Goal: Task Accomplishment & Management: Use online tool/utility

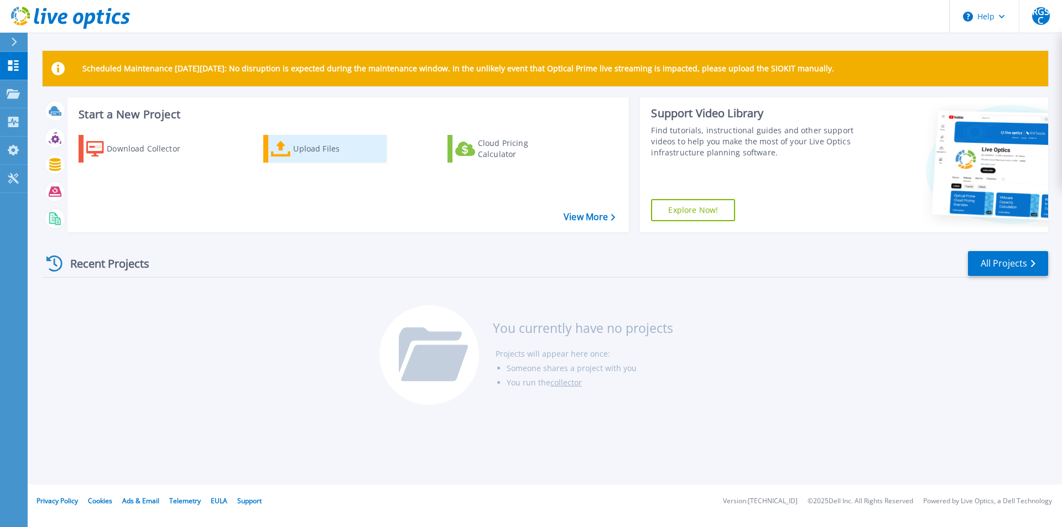
click at [316, 150] on div "Upload Files" at bounding box center [337, 149] width 88 height 22
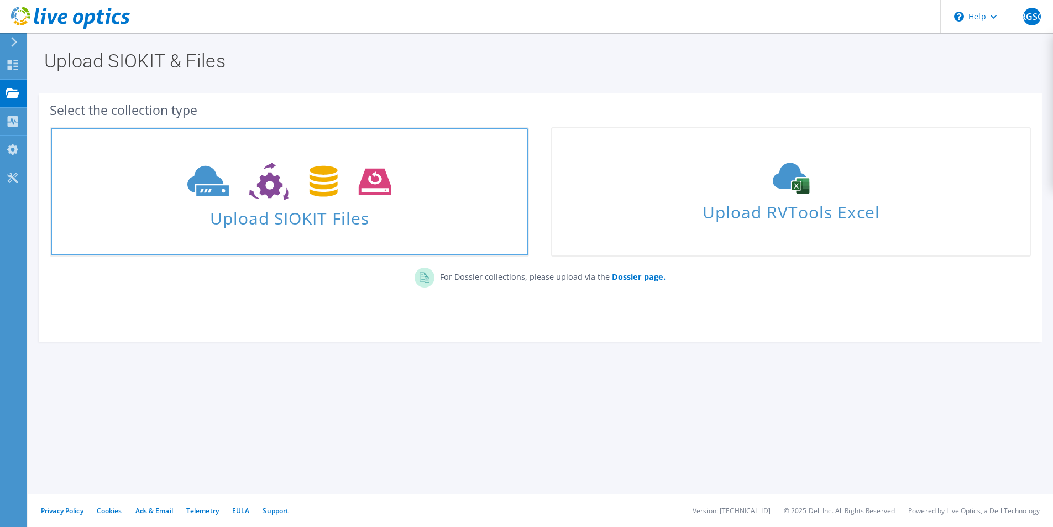
click at [303, 233] on link "Upload SIOKIT Files" at bounding box center [289, 191] width 479 height 129
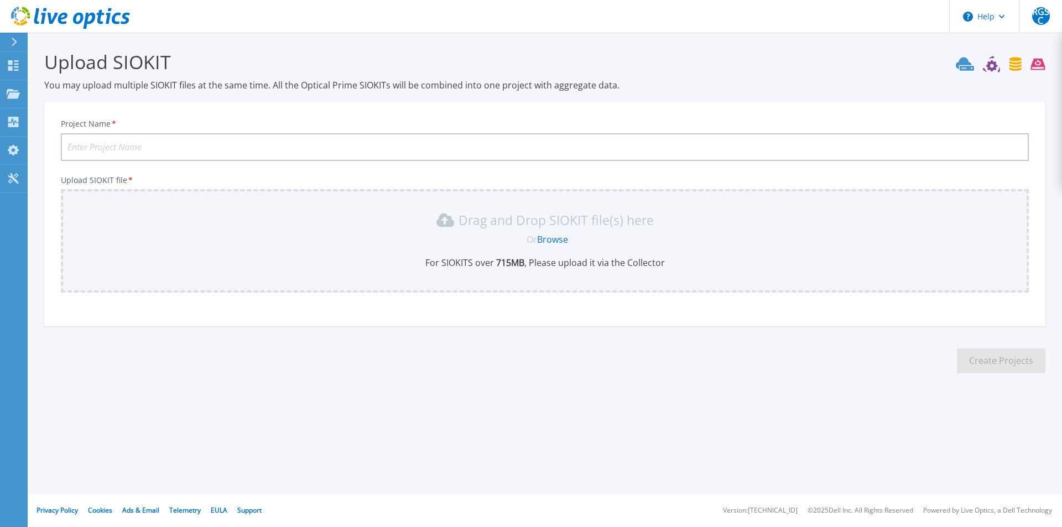
click at [184, 152] on input "Project Name *" at bounding box center [545, 147] width 968 height 28
type input "Backup"
click at [707, 233] on div "Or Browse" at bounding box center [547, 239] width 950 height 12
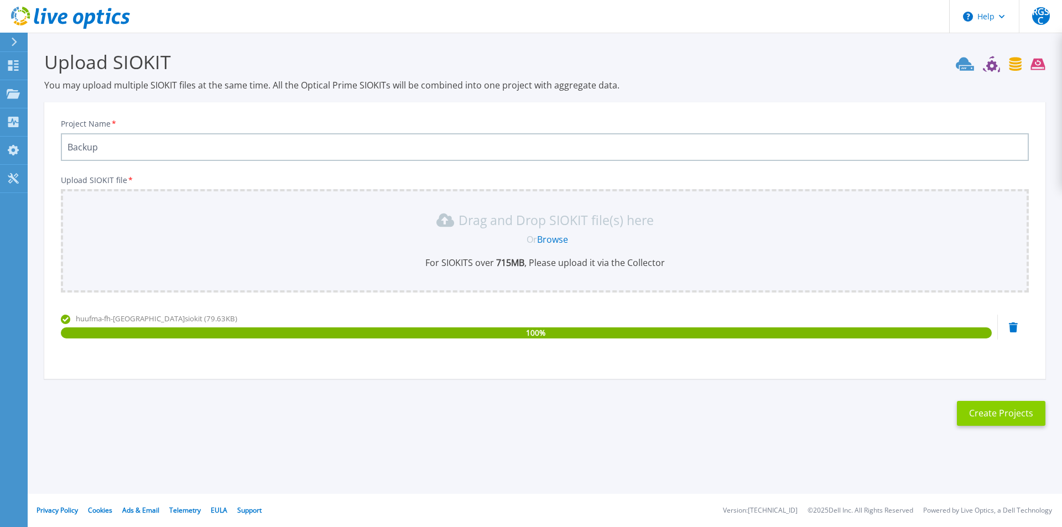
click at [985, 414] on button "Create Projects" at bounding box center [1001, 413] width 88 height 25
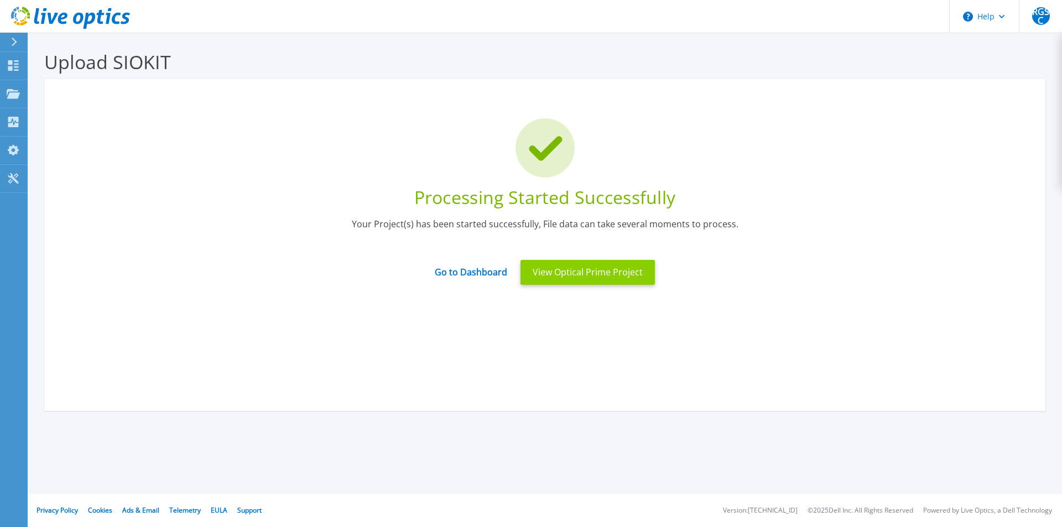
click at [551, 268] on button "View Optical Prime Project" at bounding box center [587, 272] width 134 height 25
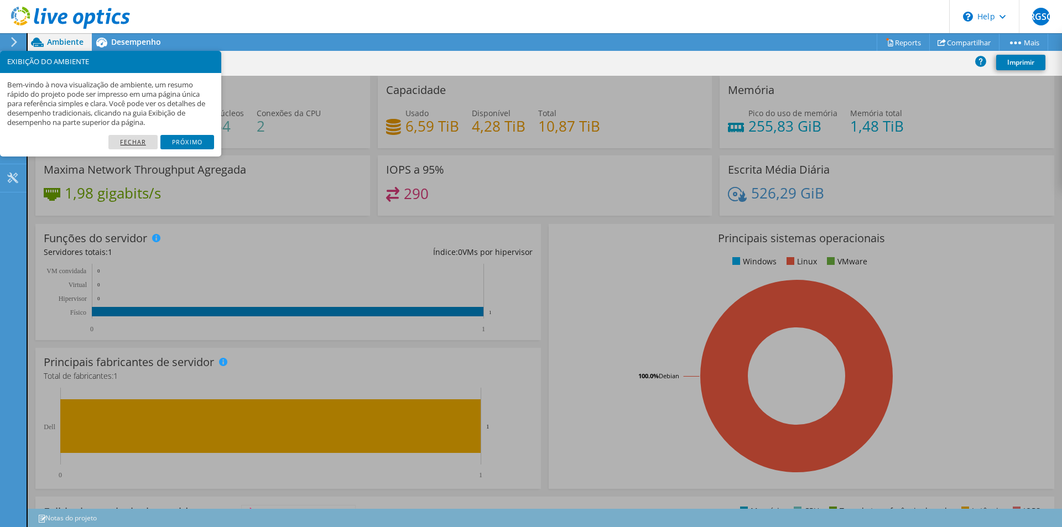
click at [152, 140] on link "Fechar" at bounding box center [132, 142] width 49 height 14
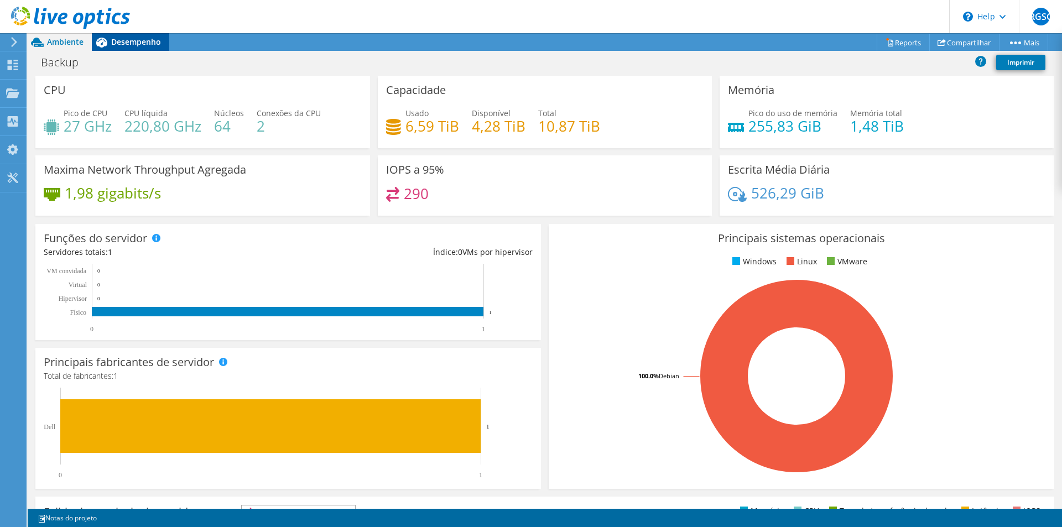
click at [126, 40] on span "Desempenho" at bounding box center [136, 41] width 50 height 11
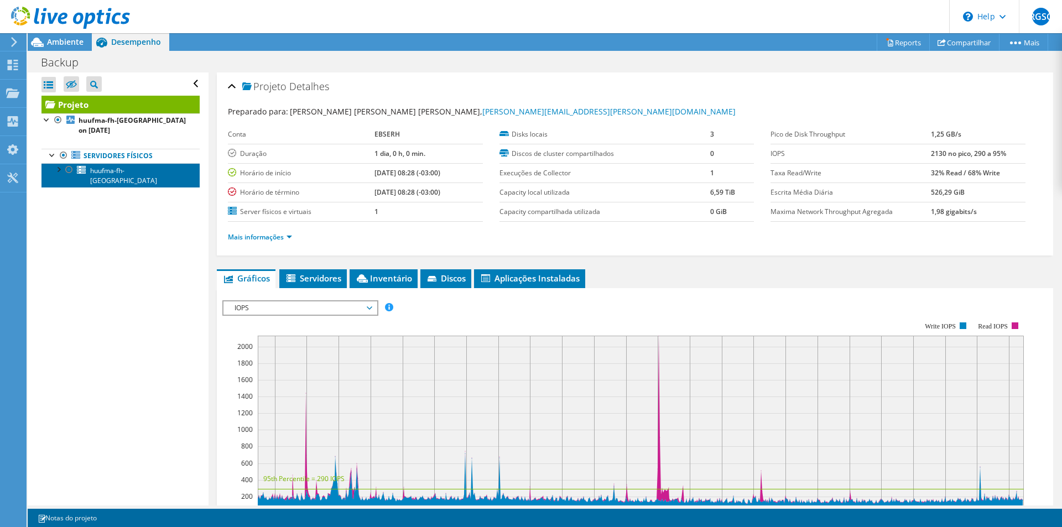
click at [102, 174] on span "huufma-fh-noruega" at bounding box center [123, 175] width 67 height 19
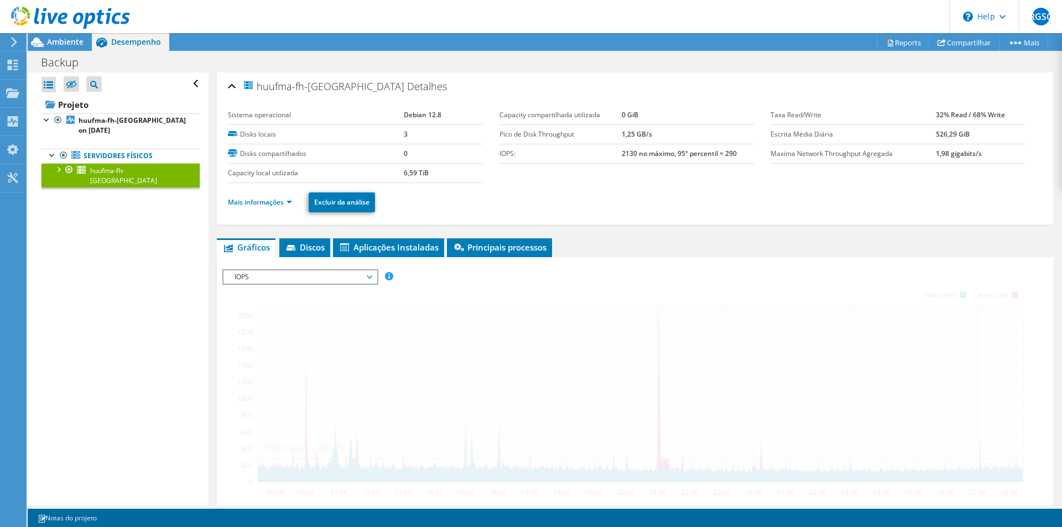
click at [62, 167] on div at bounding box center [58, 168] width 11 height 11
click at [63, 231] on div at bounding box center [63, 236] width 11 height 11
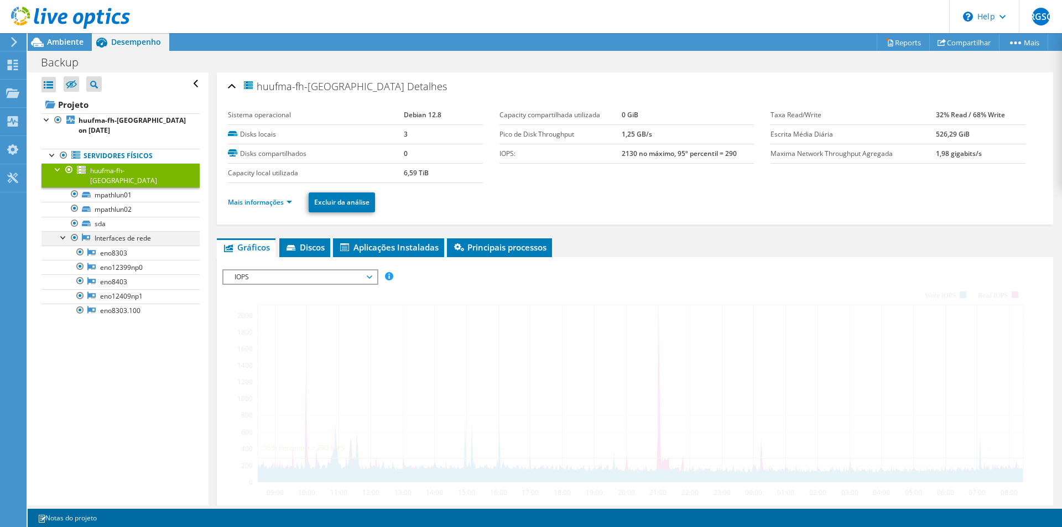
click at [63, 231] on div at bounding box center [63, 236] width 11 height 11
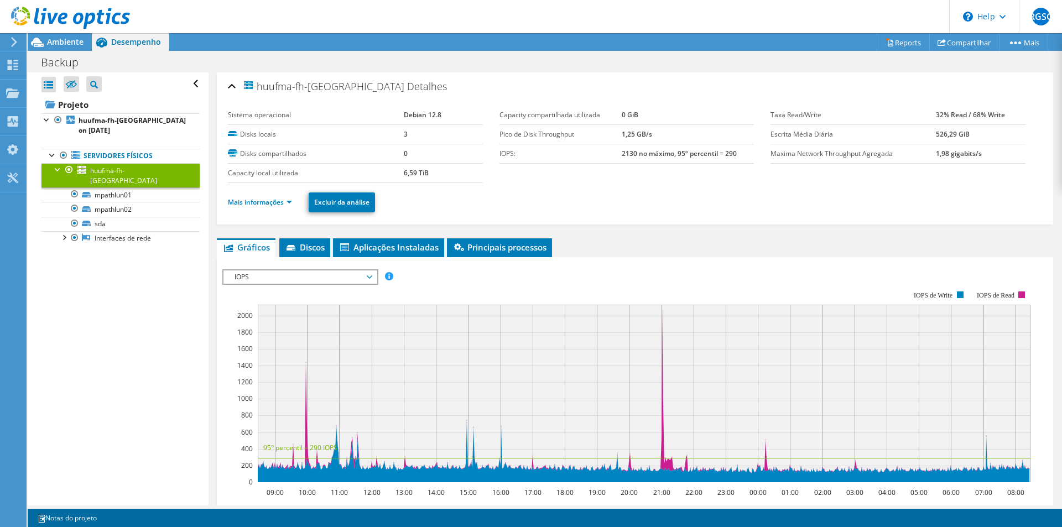
click at [58, 170] on div at bounding box center [58, 168] width 11 height 11
click at [45, 118] on div at bounding box center [46, 118] width 11 height 11
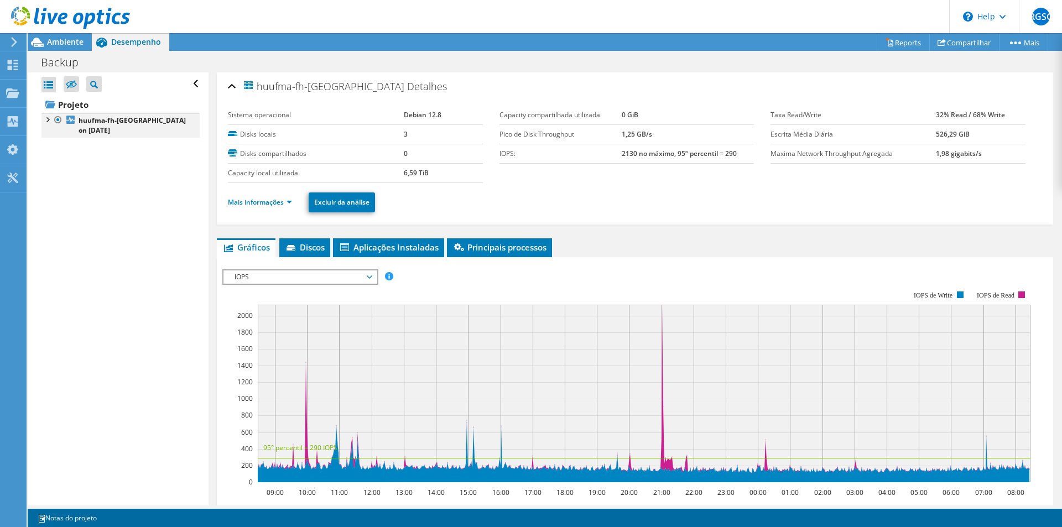
click at [45, 118] on div at bounding box center [46, 118] width 11 height 11
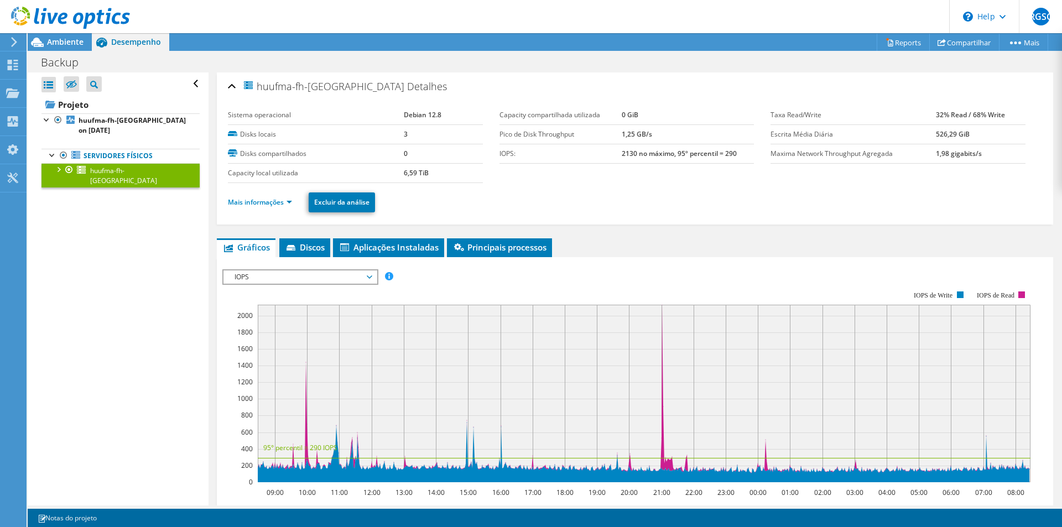
click at [63, 35] on div at bounding box center [65, 18] width 130 height 37
click at [62, 40] on span "Ambiente" at bounding box center [65, 41] width 36 height 11
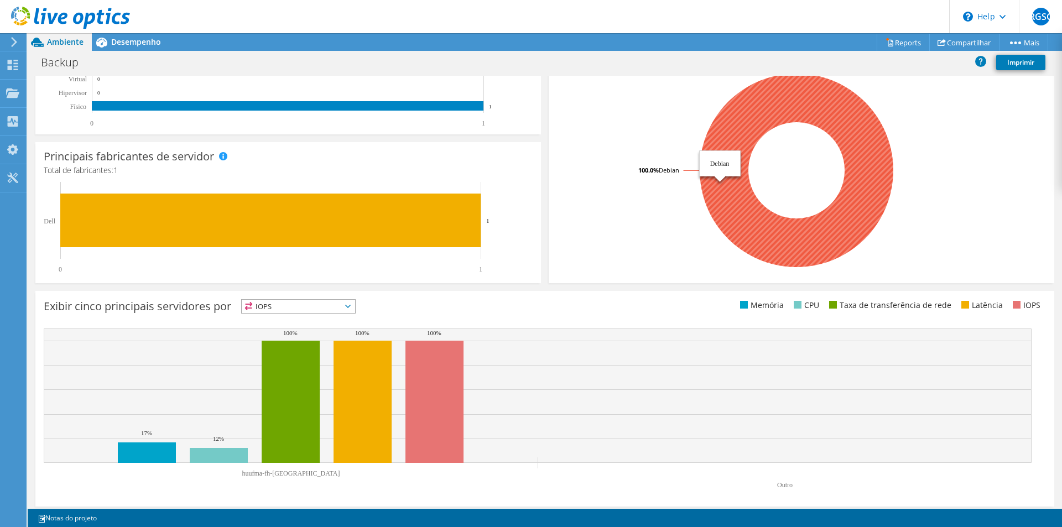
scroll to position [211, 0]
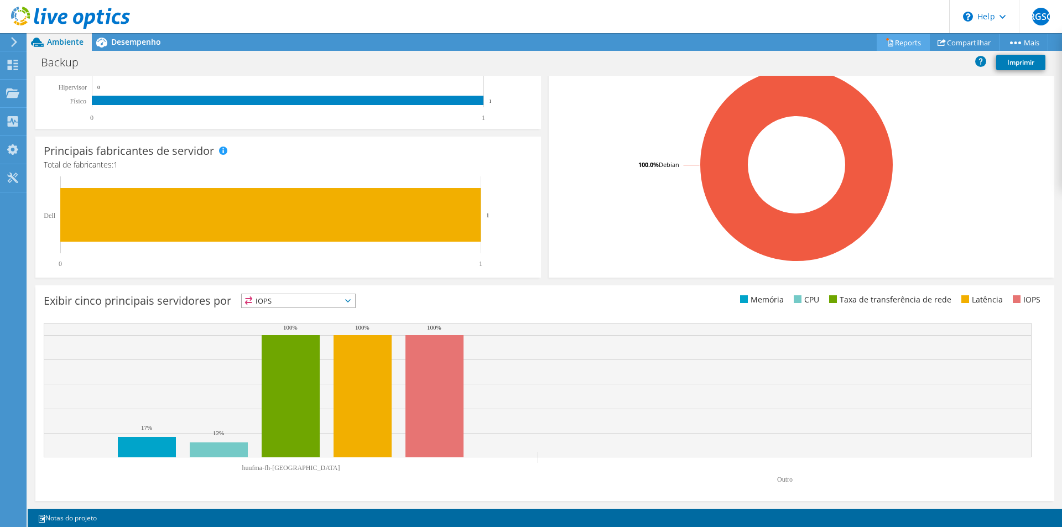
click at [896, 48] on link "Reports" at bounding box center [902, 42] width 53 height 17
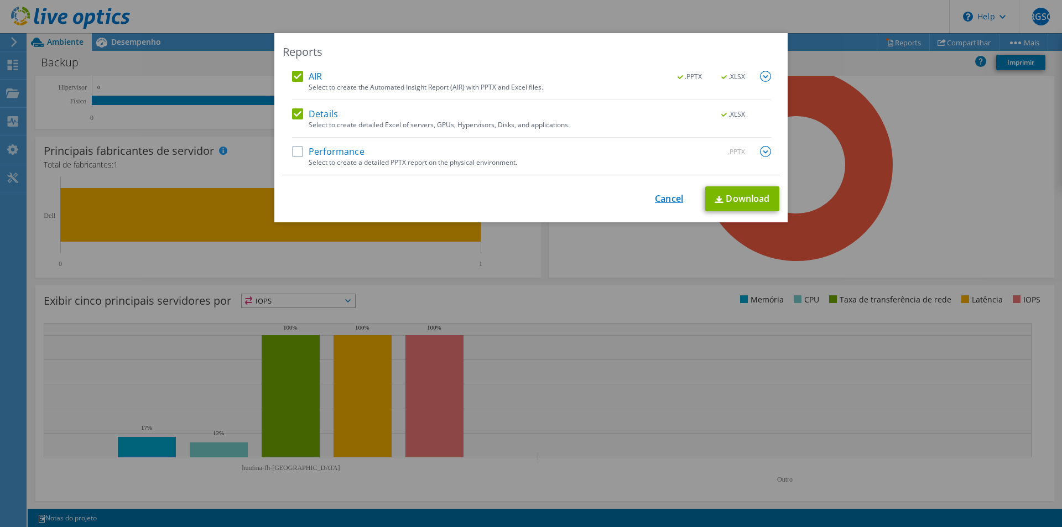
click at [658, 199] on link "Cancel" at bounding box center [669, 199] width 28 height 11
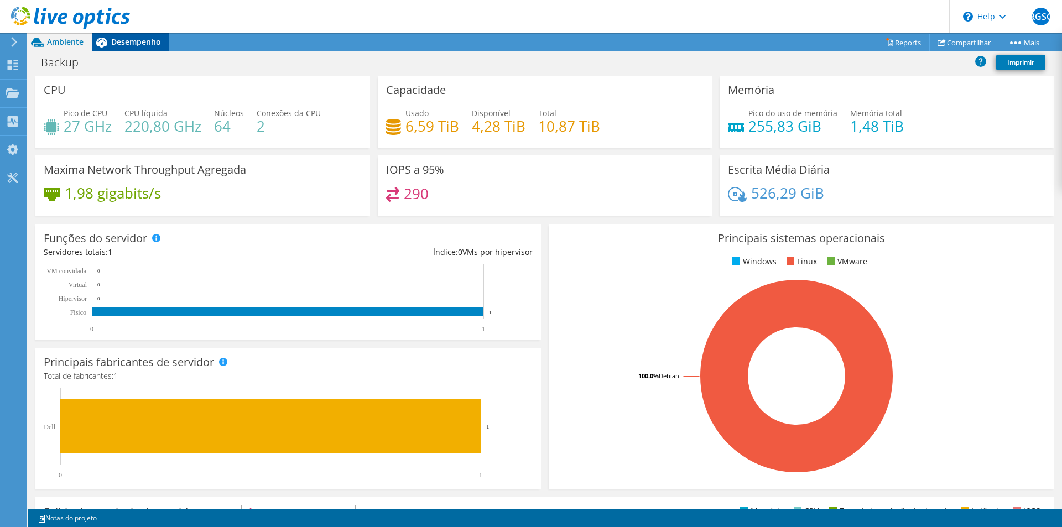
click at [124, 43] on span "Desempenho" at bounding box center [136, 41] width 50 height 11
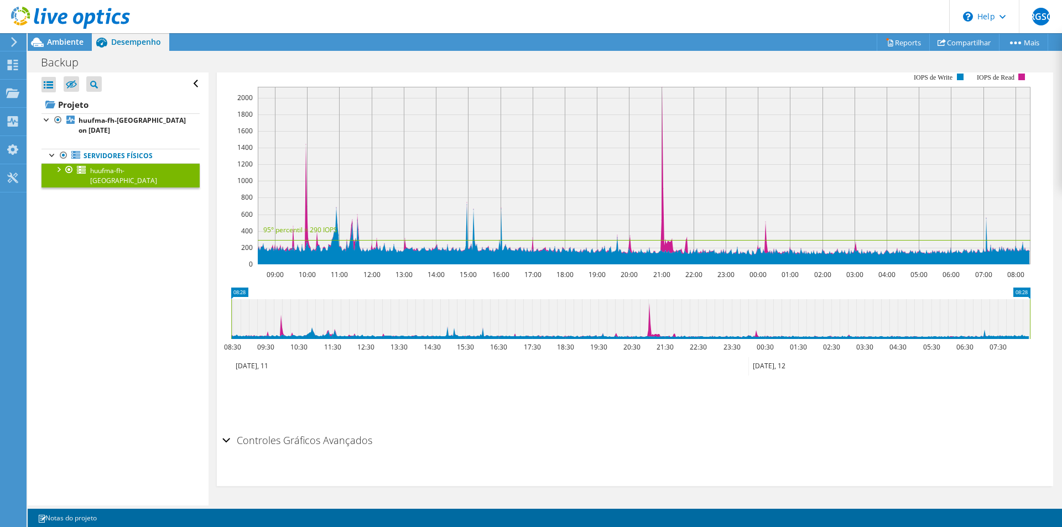
click at [58, 171] on div at bounding box center [58, 168] width 11 height 11
click at [270, 448] on h2 "Controles Gráficos Avançados" at bounding box center [297, 440] width 150 height 22
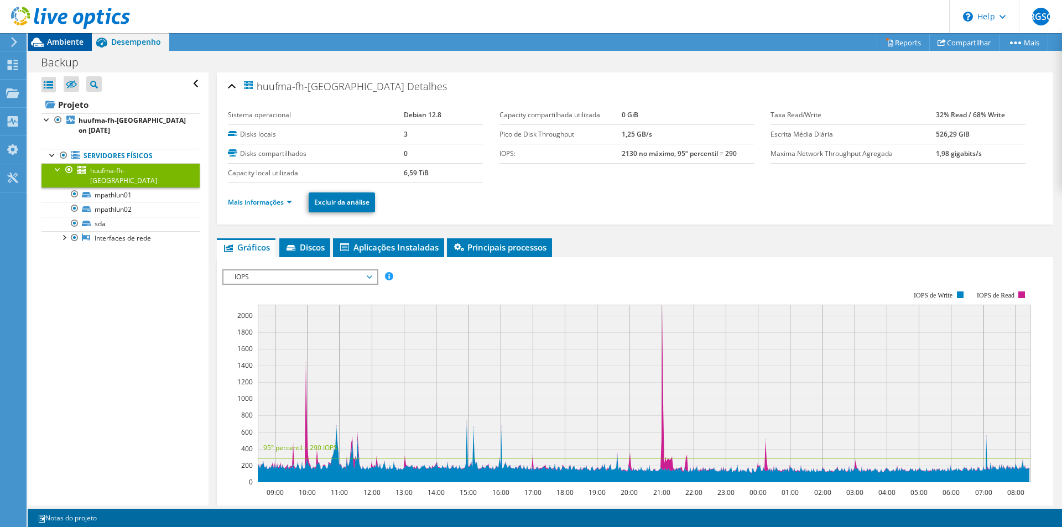
click at [69, 48] on div "Ambiente" at bounding box center [60, 42] width 64 height 18
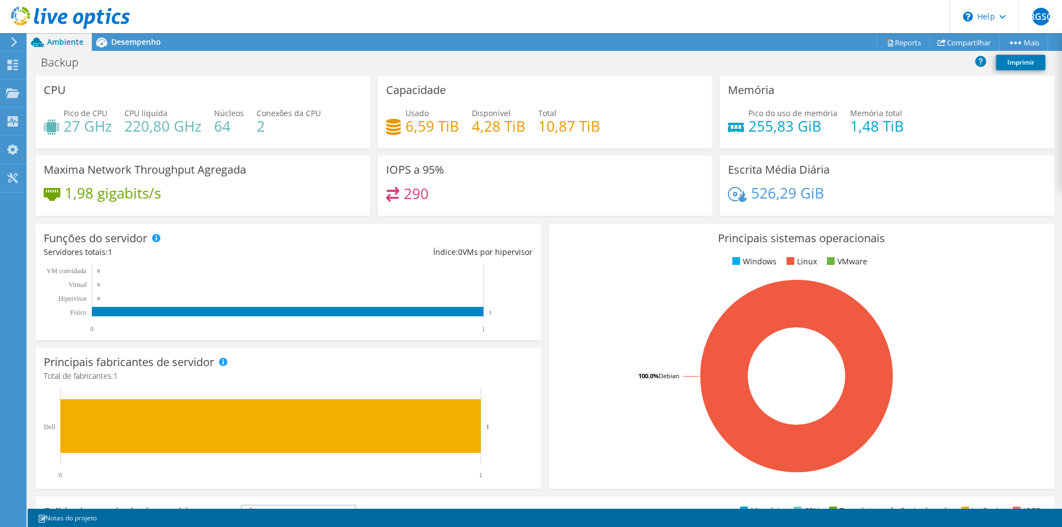
click at [69, 48] on div "Ambiente" at bounding box center [60, 42] width 64 height 18
click at [133, 44] on span "Desempenho" at bounding box center [136, 41] width 50 height 11
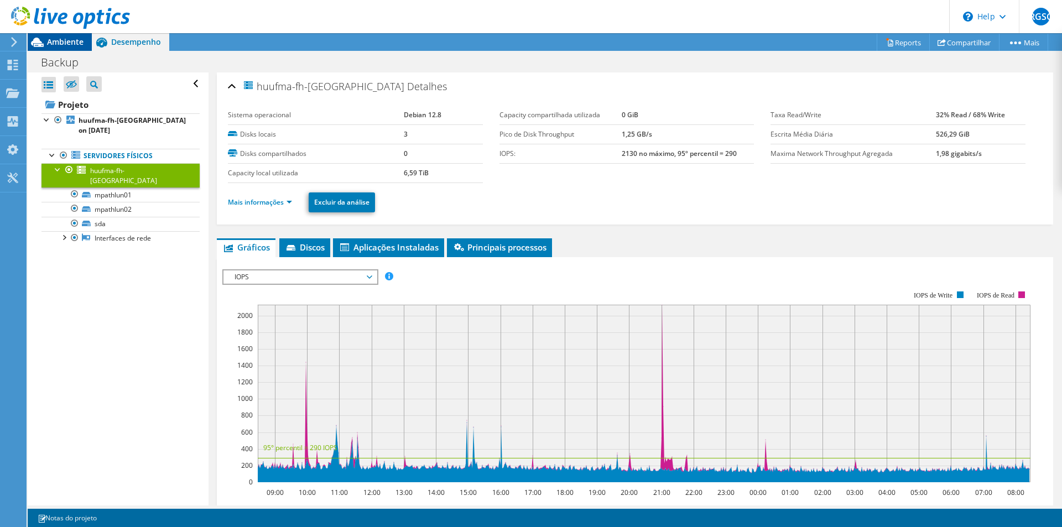
click at [76, 43] on span "Ambiente" at bounding box center [65, 41] width 36 height 11
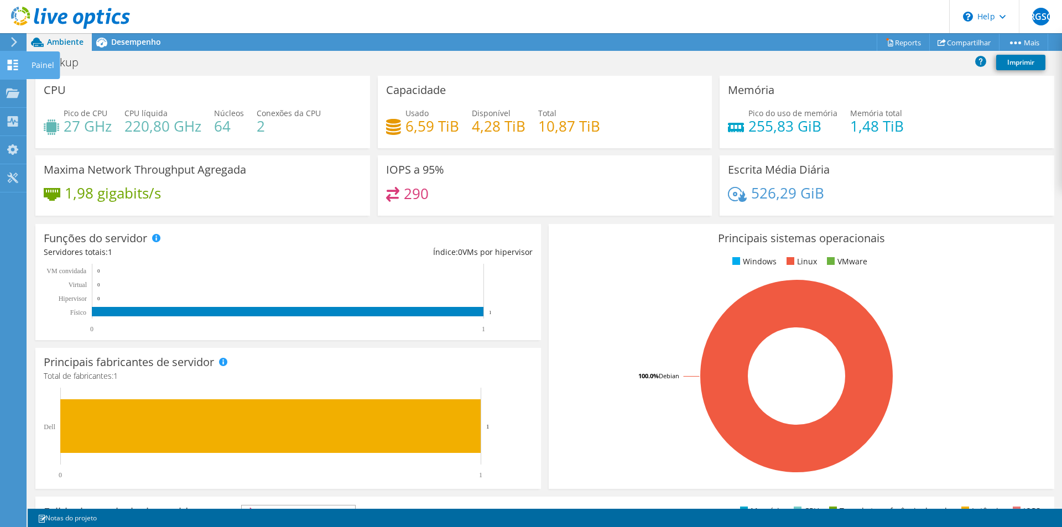
click at [16, 62] on use at bounding box center [13, 65] width 11 height 11
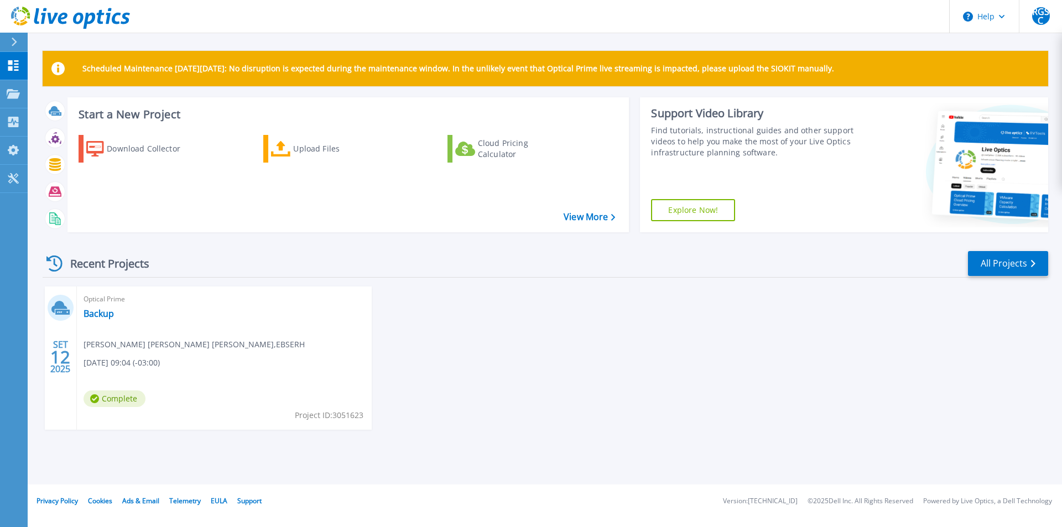
click at [782, 353] on div "SET 12 2025 Optical Prime Backup [PERSON_NAME] [PERSON_NAME] [PERSON_NAME] , EB…" at bounding box center [541, 368] width 1014 height 165
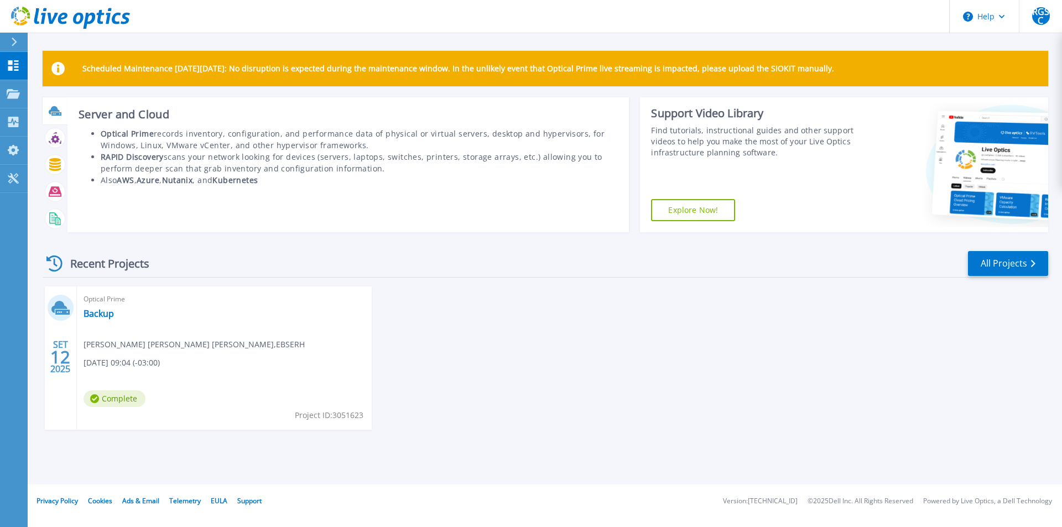
click at [54, 116] on icon at bounding box center [56, 113] width 10 height 3
click at [180, 132] on li "Optical Prime records inventory, configuration, and performance data of physica…" at bounding box center [360, 139] width 518 height 23
click at [577, 168] on li "RAPID Discovery scans your network looking for devices (servers, laptops, switc…" at bounding box center [360, 162] width 518 height 23
click at [58, 109] on icon at bounding box center [54, 110] width 11 height 8
click at [128, 114] on h3 "Server and Cloud" at bounding box center [349, 114] width 540 height 12
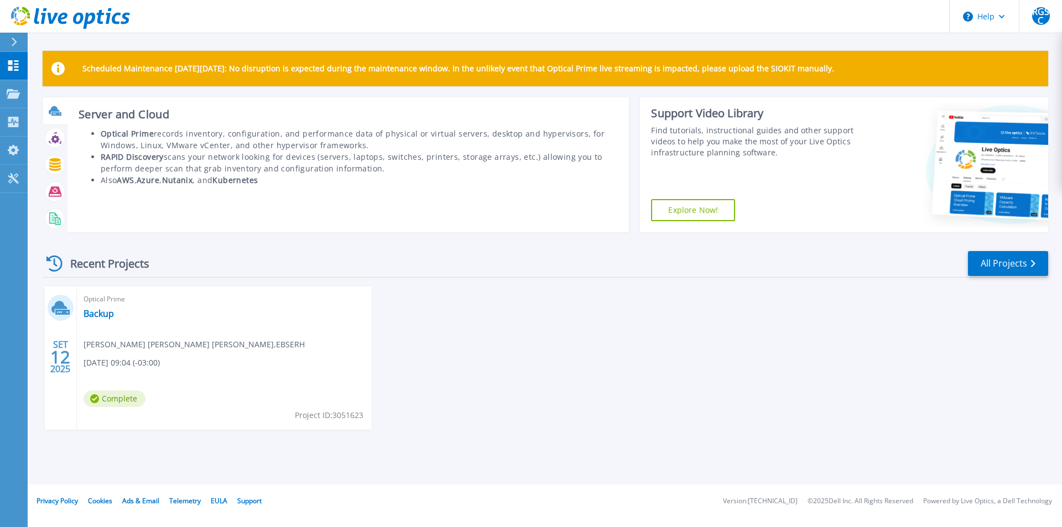
click at [172, 152] on li "RAPID Discovery scans your network looking for devices (servers, laptops, switc…" at bounding box center [360, 162] width 518 height 23
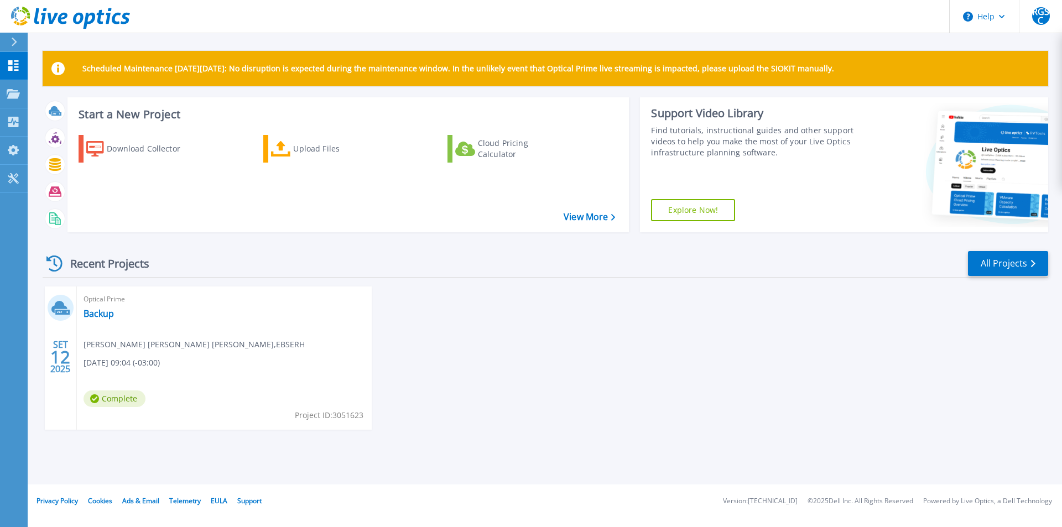
click at [918, 71] on div "Scheduled Maintenance [DATE][DATE]: No disruption is expected during the mainte…" at bounding box center [545, 68] width 1005 height 35
click at [1020, 65] on div "Scheduled Maintenance [DATE][DATE]: No disruption is expected during the mainte…" at bounding box center [545, 68] width 1005 height 35
click at [570, 221] on link "View More" at bounding box center [588, 217] width 51 height 11
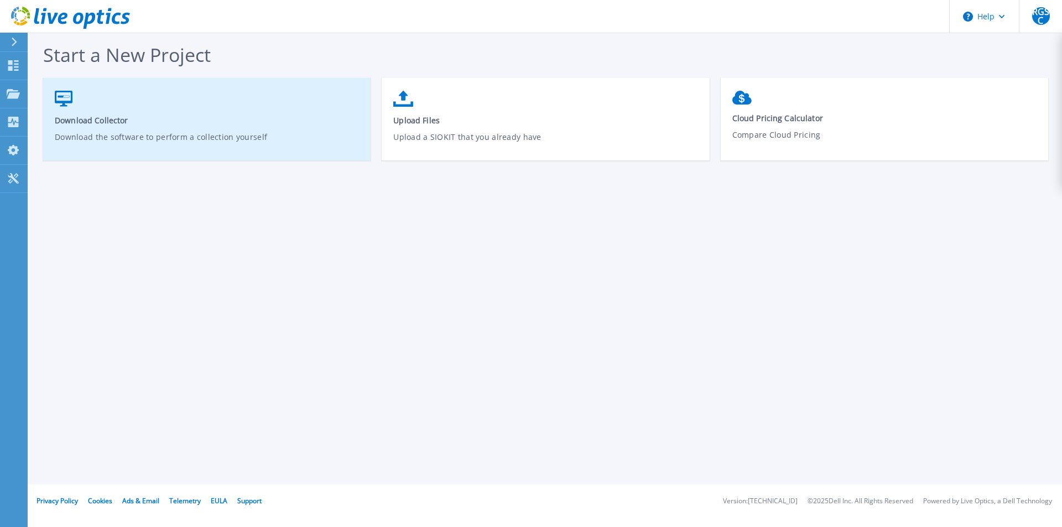
click at [71, 108] on link "Download Collector Download the software to perform a collection yourself" at bounding box center [206, 124] width 327 height 79
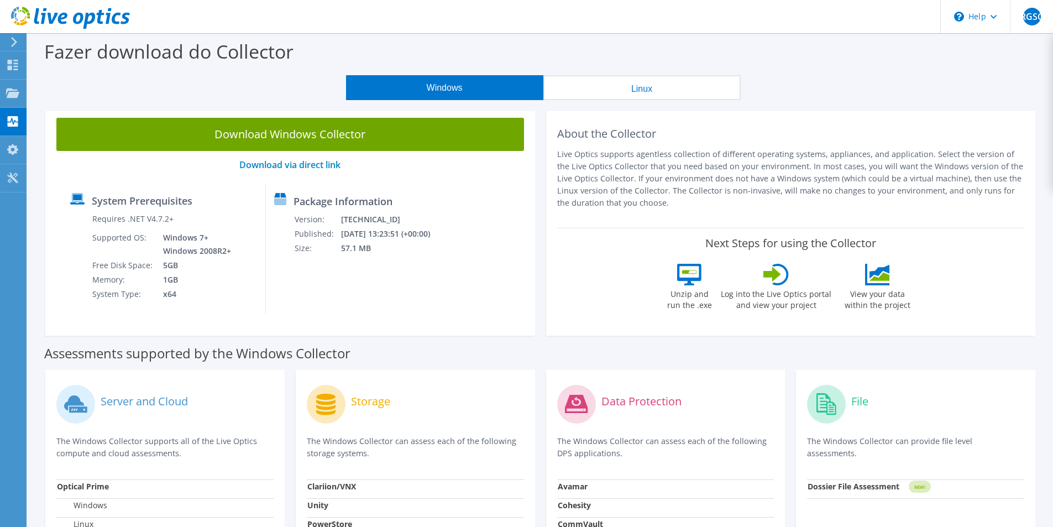
click at [651, 88] on button "Linux" at bounding box center [642, 87] width 197 height 25
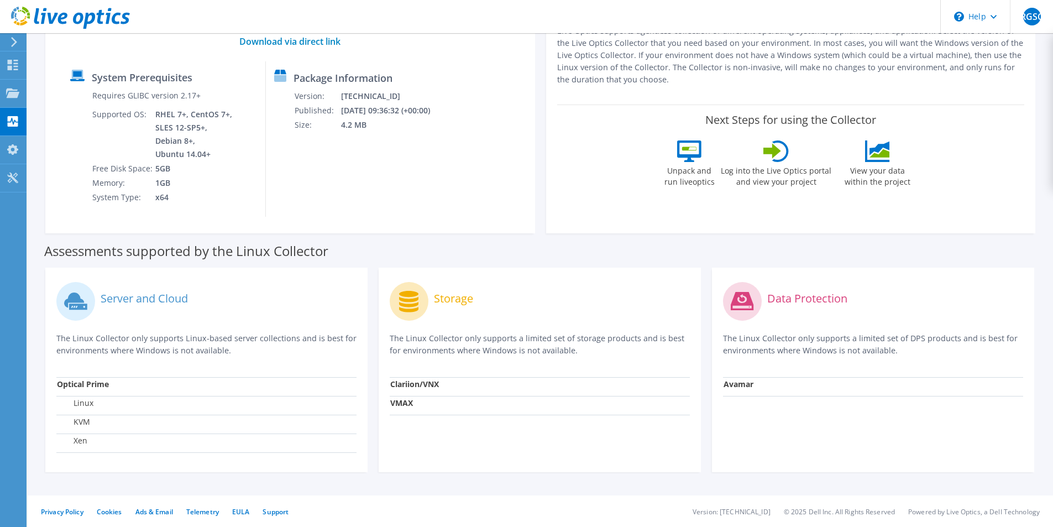
scroll to position [125, 0]
drag, startPoint x: 95, startPoint y: 423, endPoint x: 58, endPoint y: 425, distance: 37.1
click at [58, 425] on td "KVM" at bounding box center [206, 422] width 300 height 19
click at [116, 417] on td "KVM" at bounding box center [206, 422] width 300 height 19
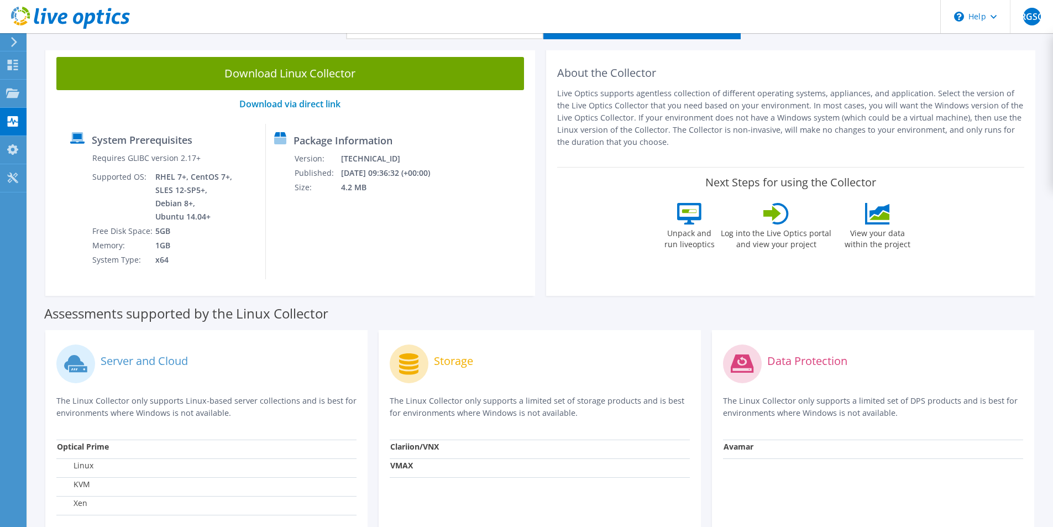
scroll to position [0, 0]
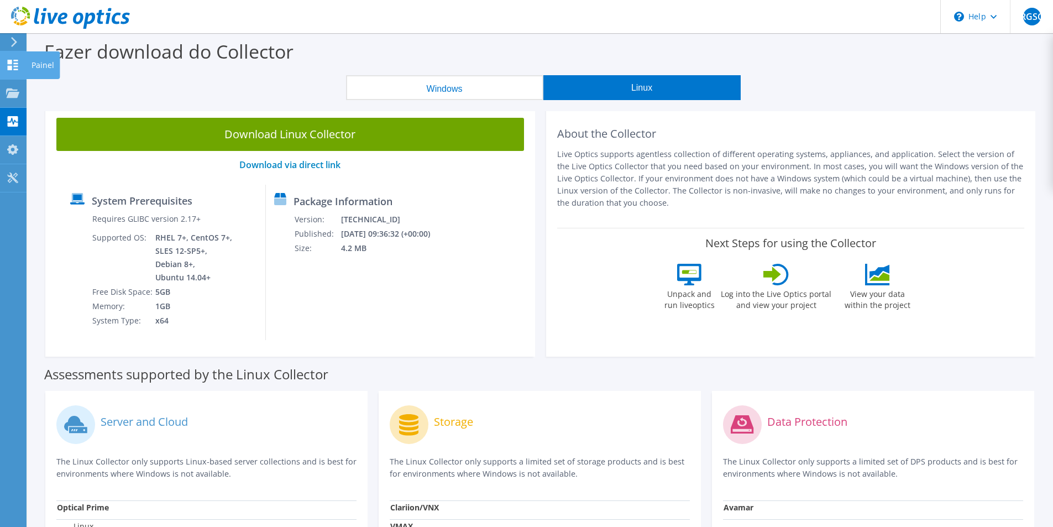
click at [14, 63] on use at bounding box center [13, 65] width 11 height 11
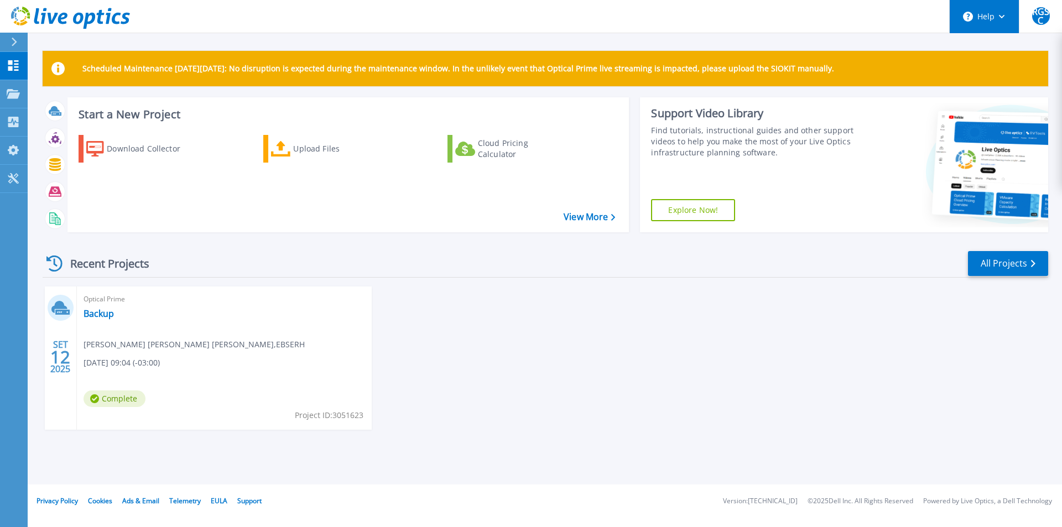
click at [1005, 16] on button "Help" at bounding box center [983, 16] width 69 height 33
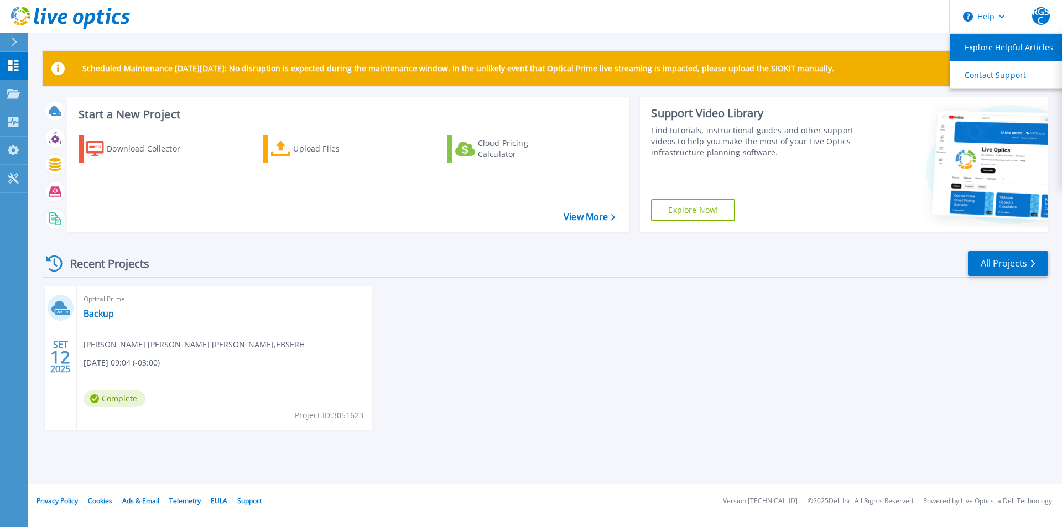
click at [989, 50] on link "Explore Helpful Articles" at bounding box center [1011, 47] width 123 height 27
